Goal: Navigation & Orientation: Find specific page/section

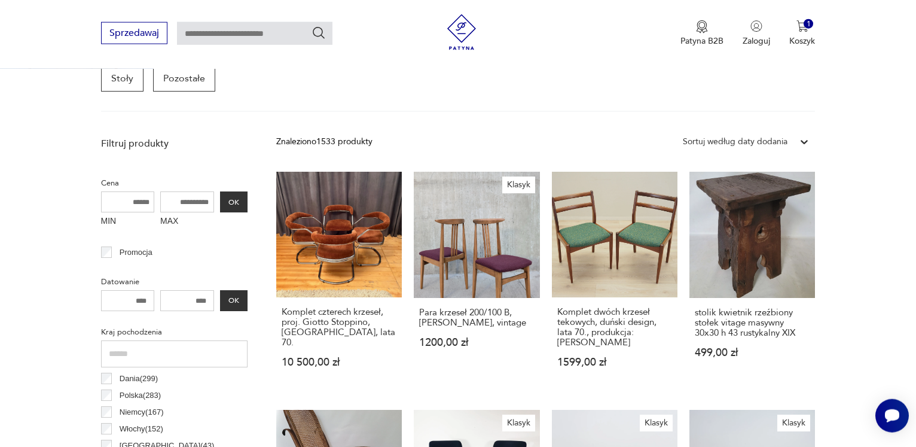
scroll to position [562, 0]
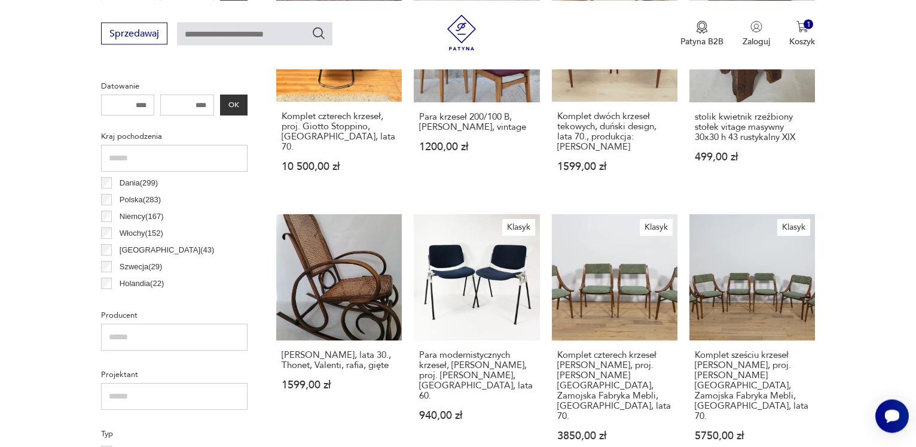
scroll to position [322, 0]
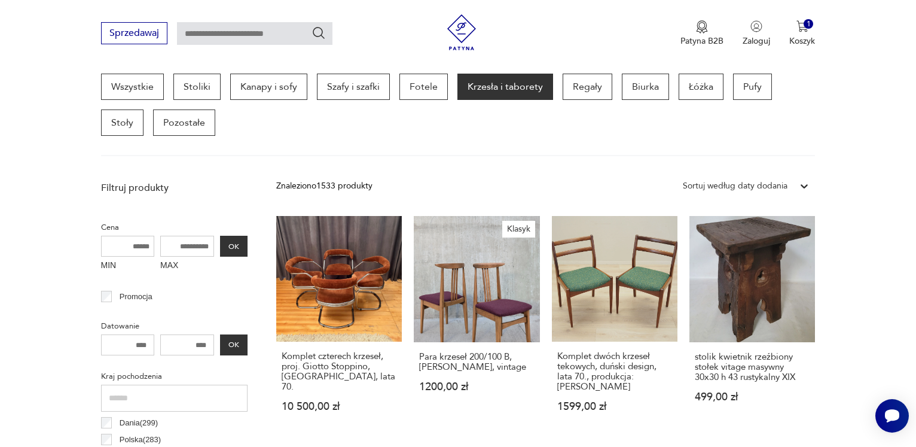
scroll to position [562, 0]
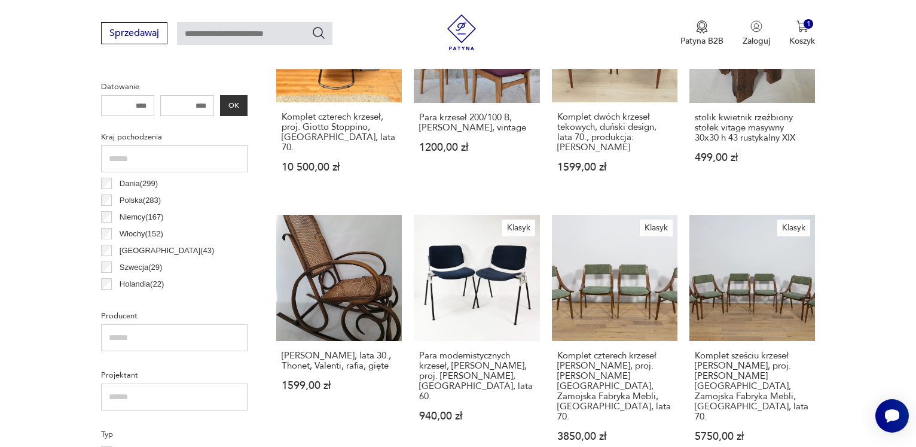
scroll to position [322, 0]
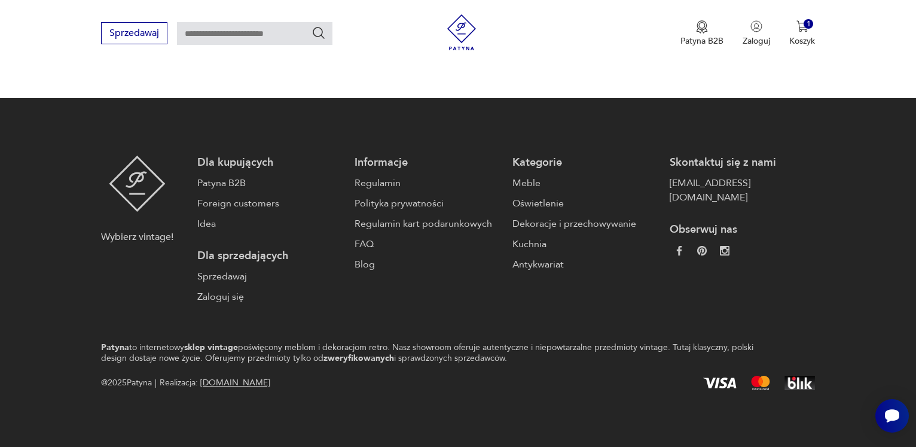
scroll to position [1232, 0]
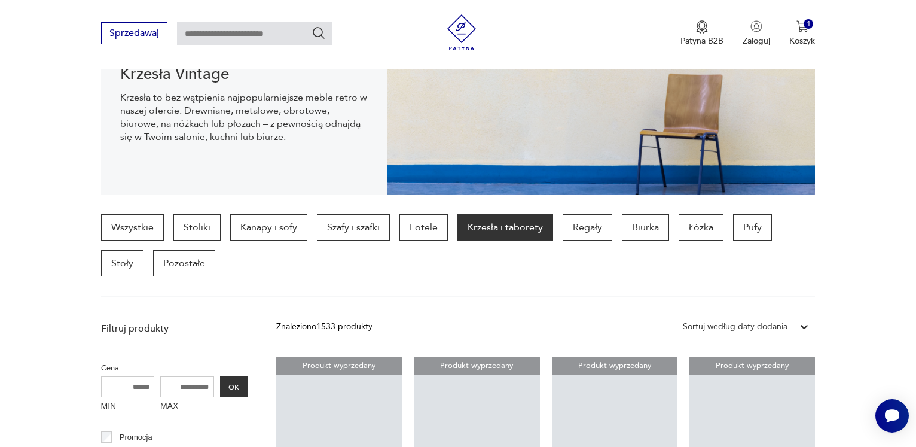
scroll to position [1958, 0]
